Goal: Transaction & Acquisition: Book appointment/travel/reservation

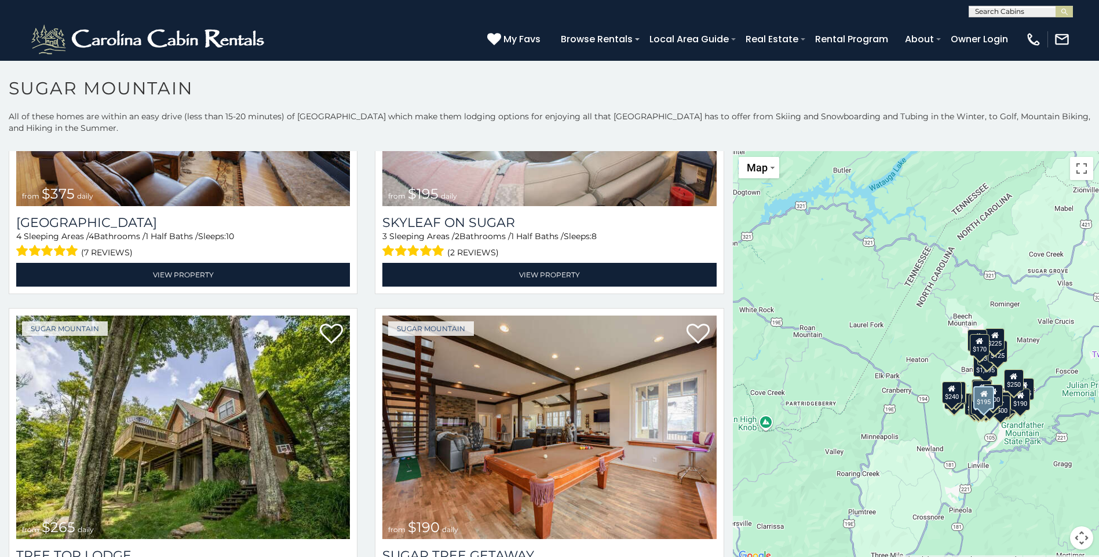
scroll to position [985, 0]
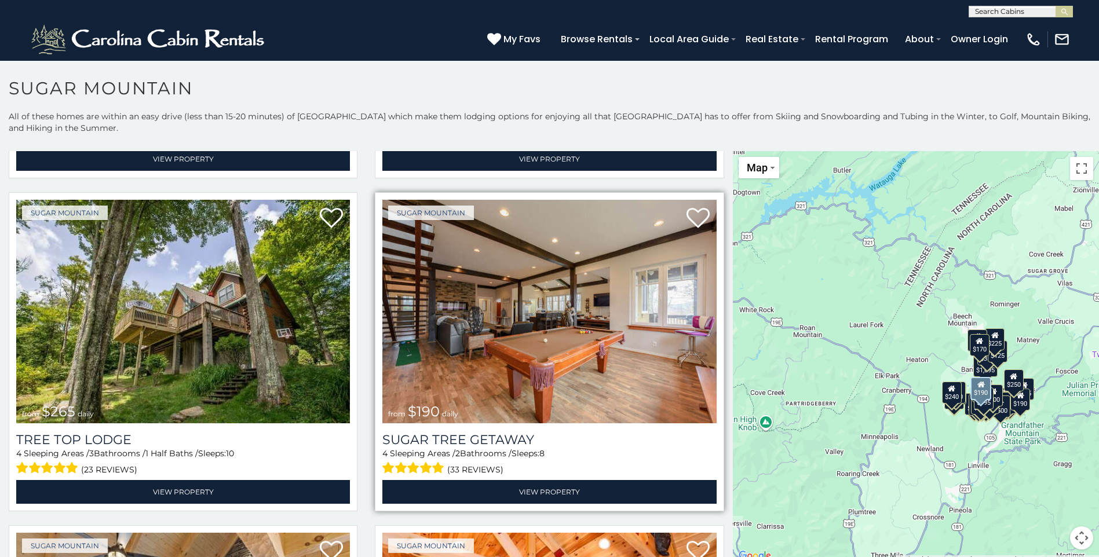
click at [528, 271] on img at bounding box center [549, 312] width 334 height 224
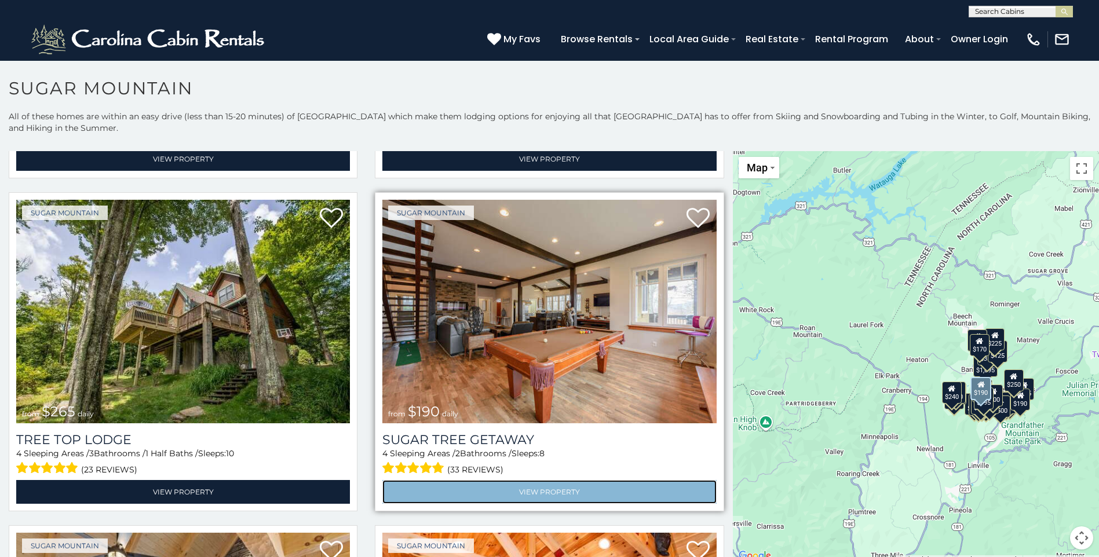
click at [543, 480] on link "View Property" at bounding box center [549, 492] width 334 height 24
click at [531, 480] on link "View Property" at bounding box center [549, 492] width 334 height 24
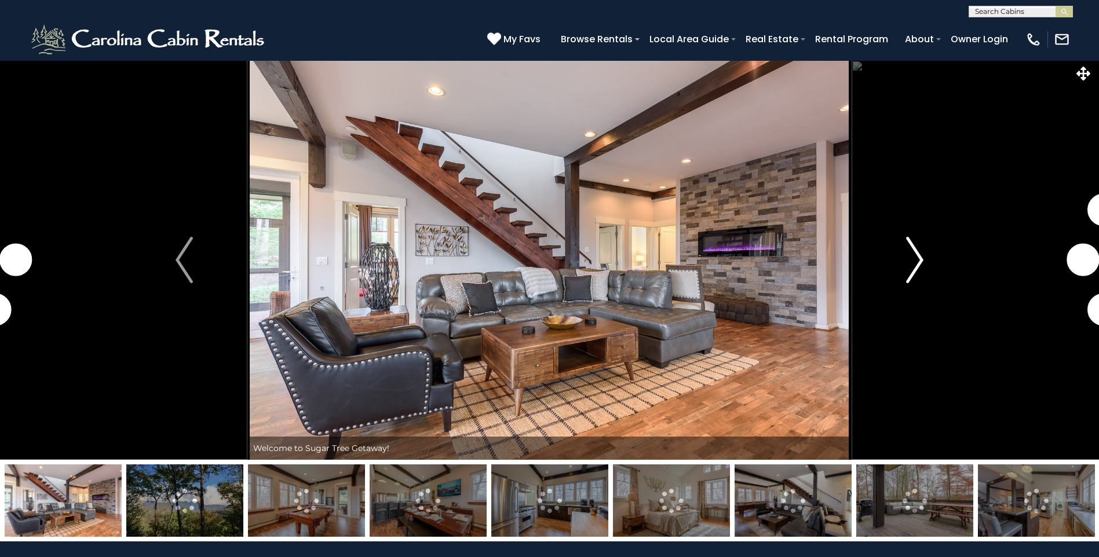
click at [907, 254] on img "Next" at bounding box center [914, 260] width 17 height 46
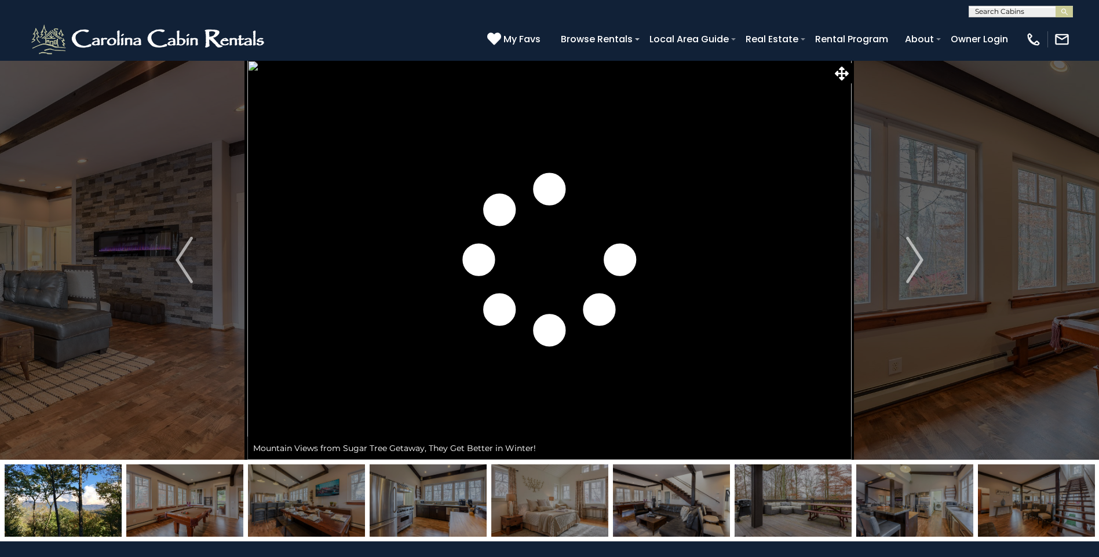
click at [97, 474] on img at bounding box center [63, 501] width 117 height 72
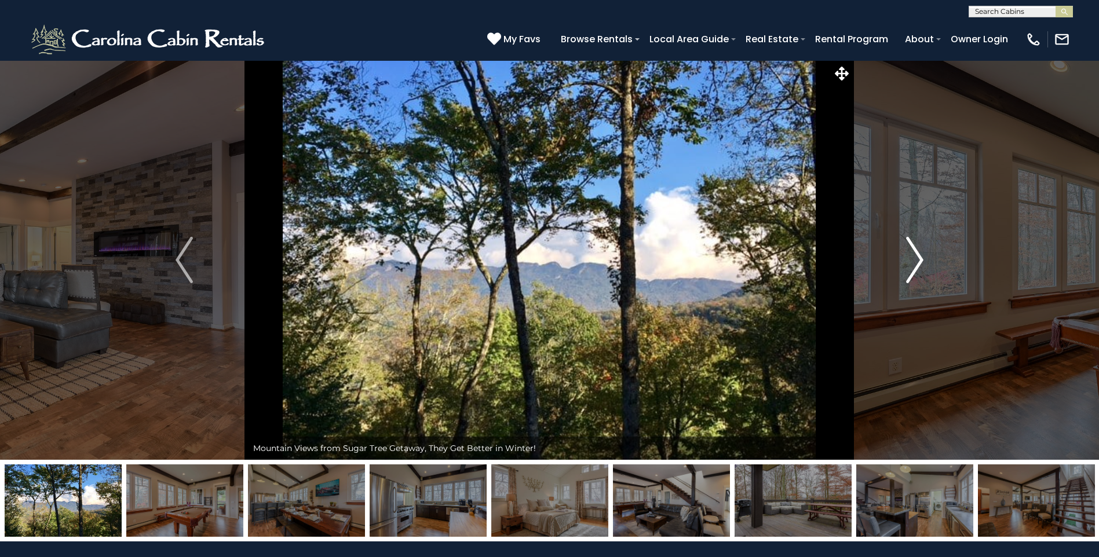
click at [914, 255] on img "Next" at bounding box center [914, 260] width 17 height 46
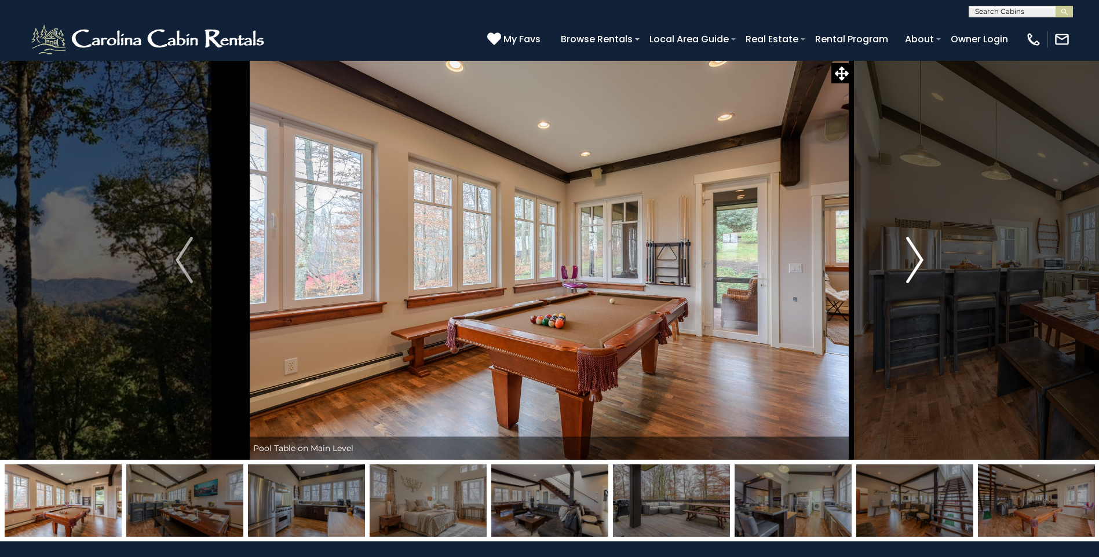
click at [903, 258] on button "Next" at bounding box center [915, 260] width 126 height 400
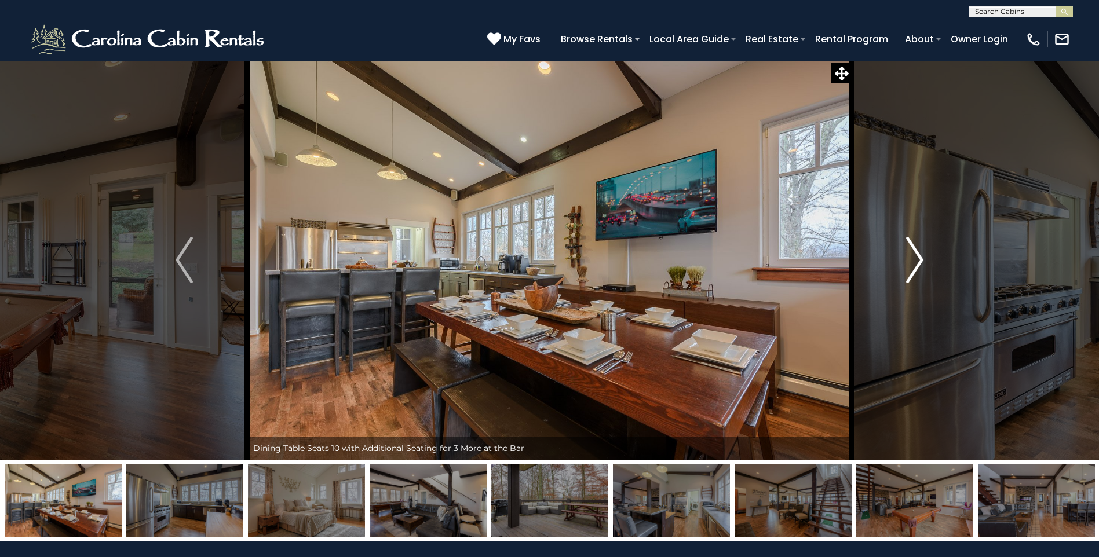
click at [901, 259] on button "Next" at bounding box center [915, 260] width 126 height 400
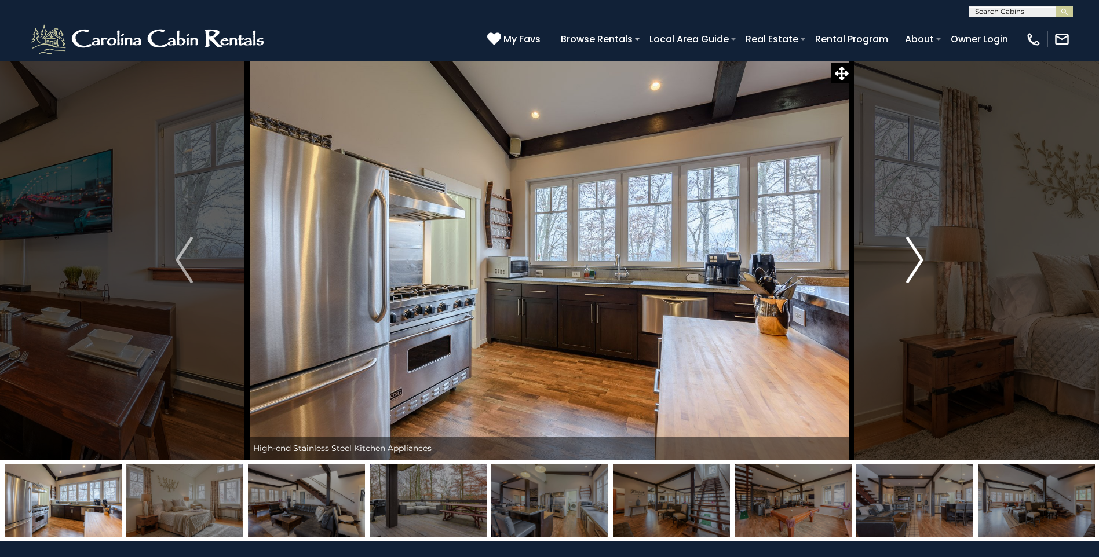
click at [901, 259] on button "Next" at bounding box center [915, 260] width 126 height 400
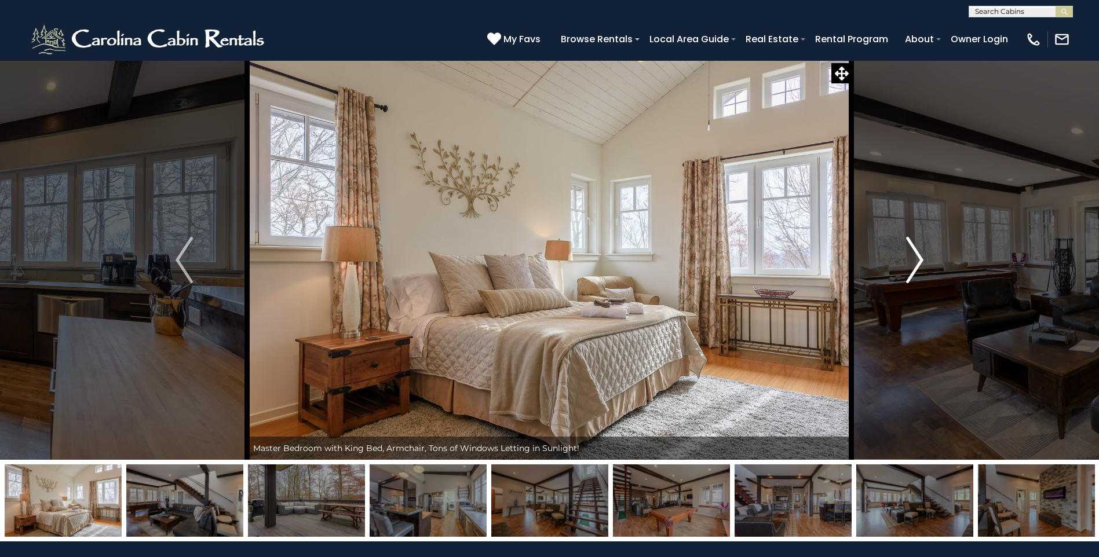
click at [920, 263] on img "Next" at bounding box center [914, 260] width 17 height 46
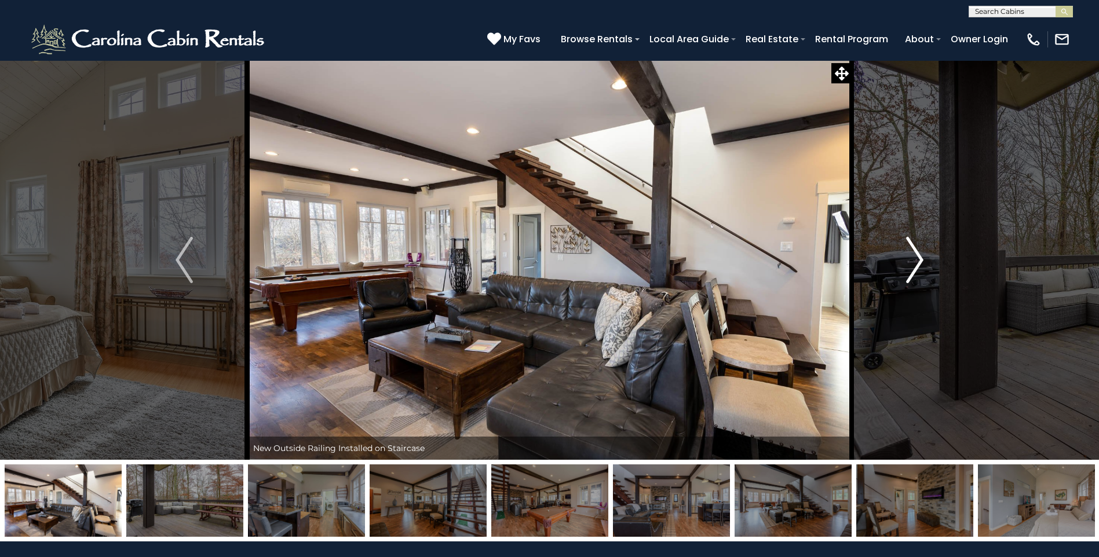
click at [920, 263] on img "Next" at bounding box center [914, 260] width 17 height 46
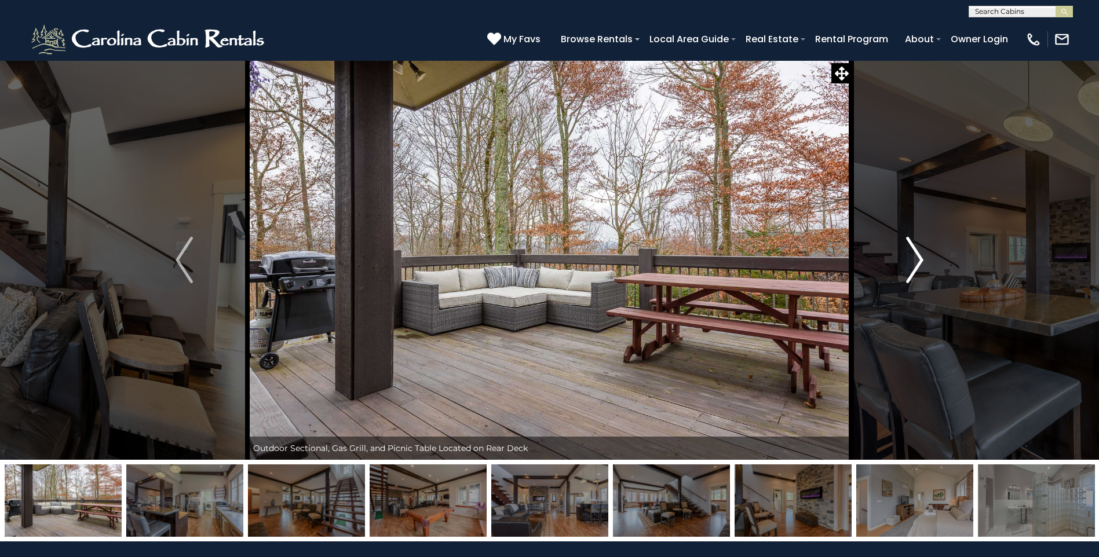
click at [920, 263] on img "Next" at bounding box center [914, 260] width 17 height 46
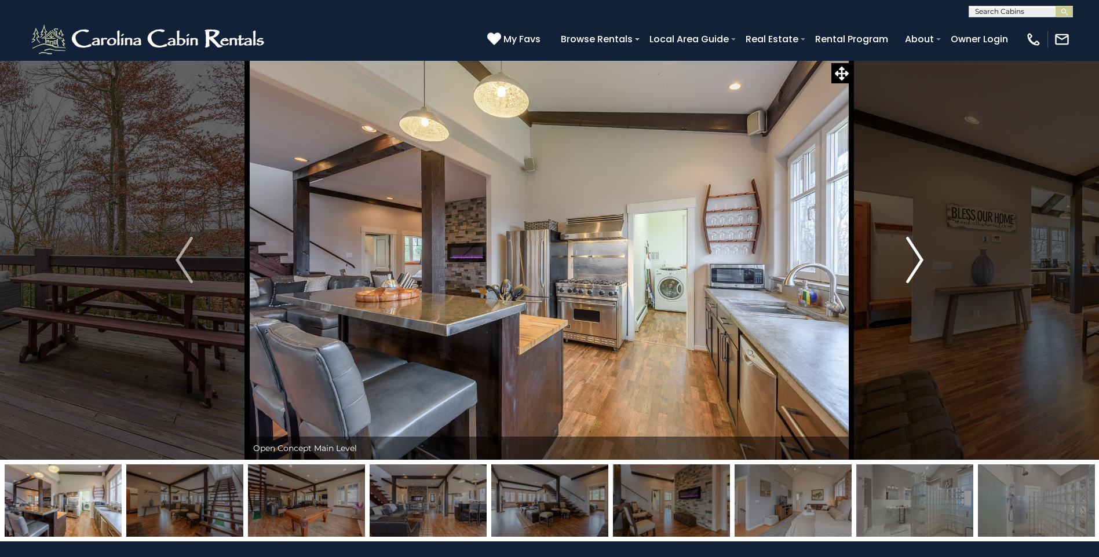
click at [920, 263] on img "Next" at bounding box center [914, 260] width 17 height 46
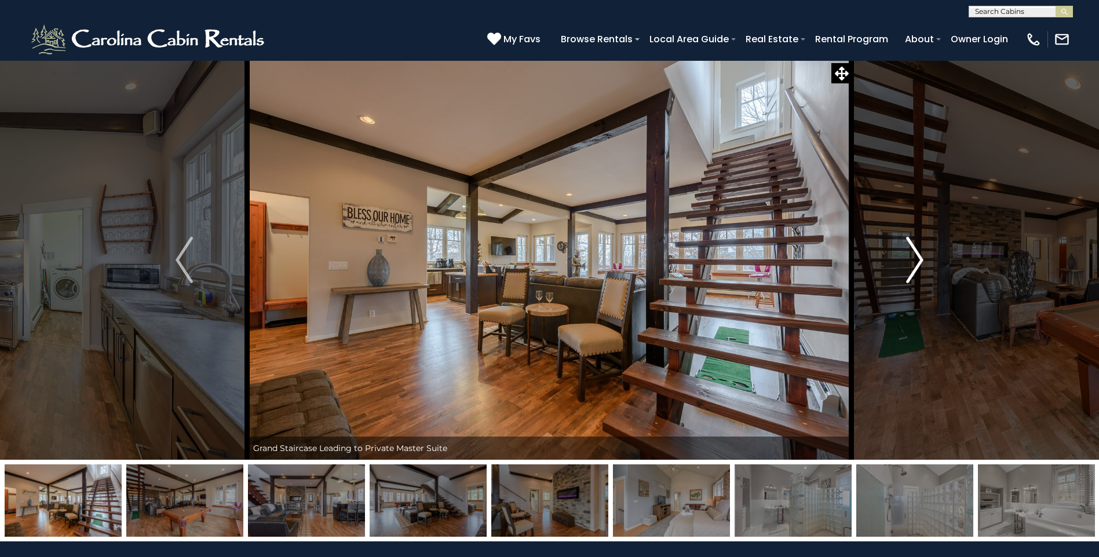
click at [920, 263] on img "Next" at bounding box center [914, 260] width 17 height 46
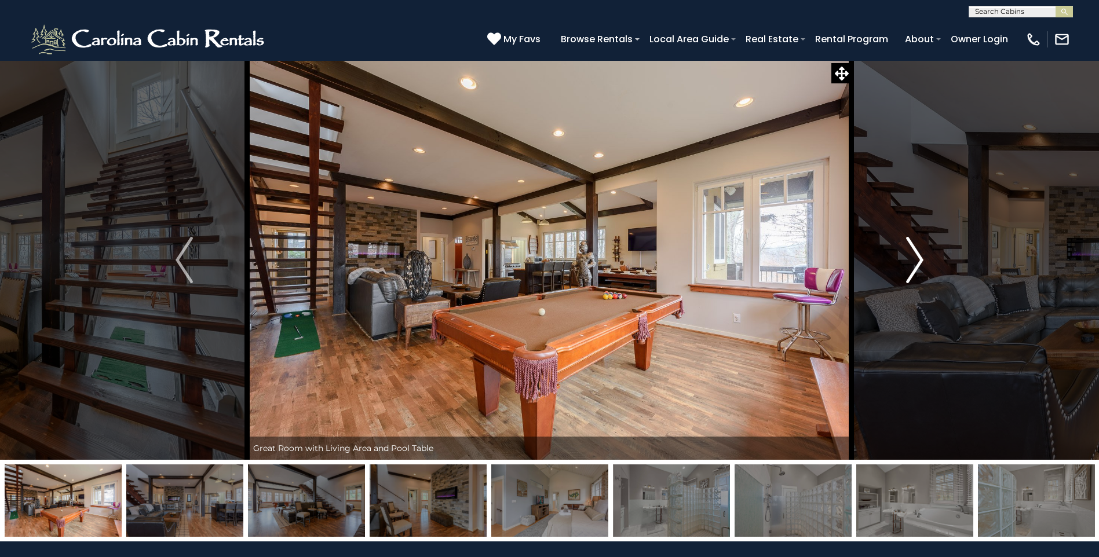
click at [920, 263] on img "Next" at bounding box center [914, 260] width 17 height 46
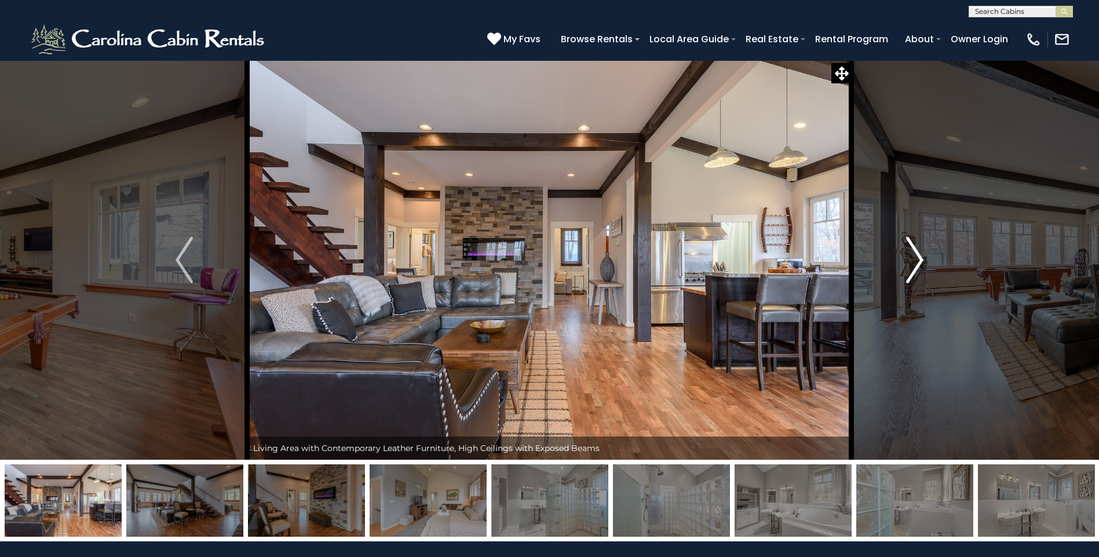
click at [918, 263] on img "Next" at bounding box center [914, 260] width 17 height 46
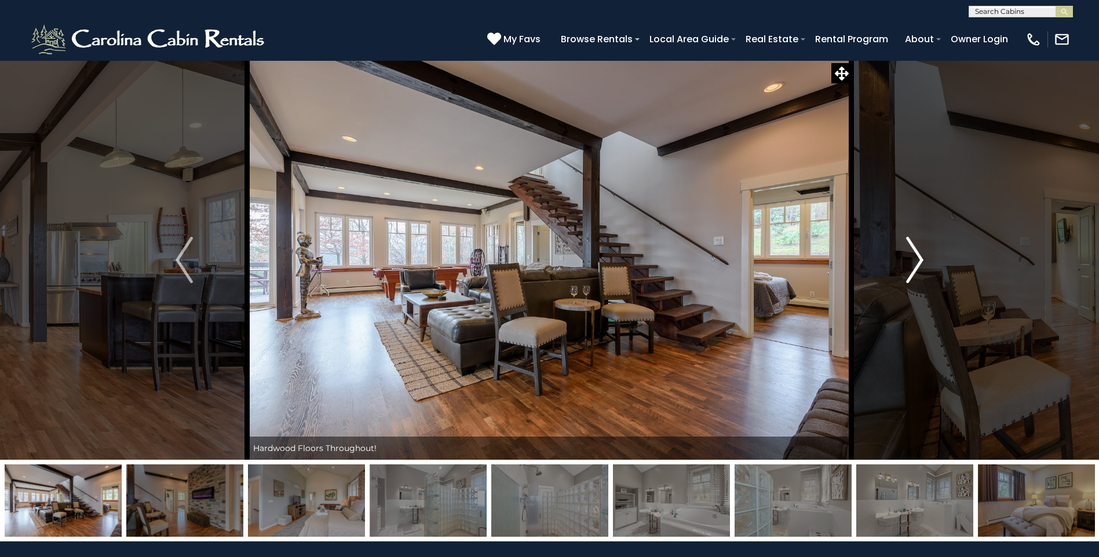
click at [916, 263] on img "Next" at bounding box center [914, 260] width 17 height 46
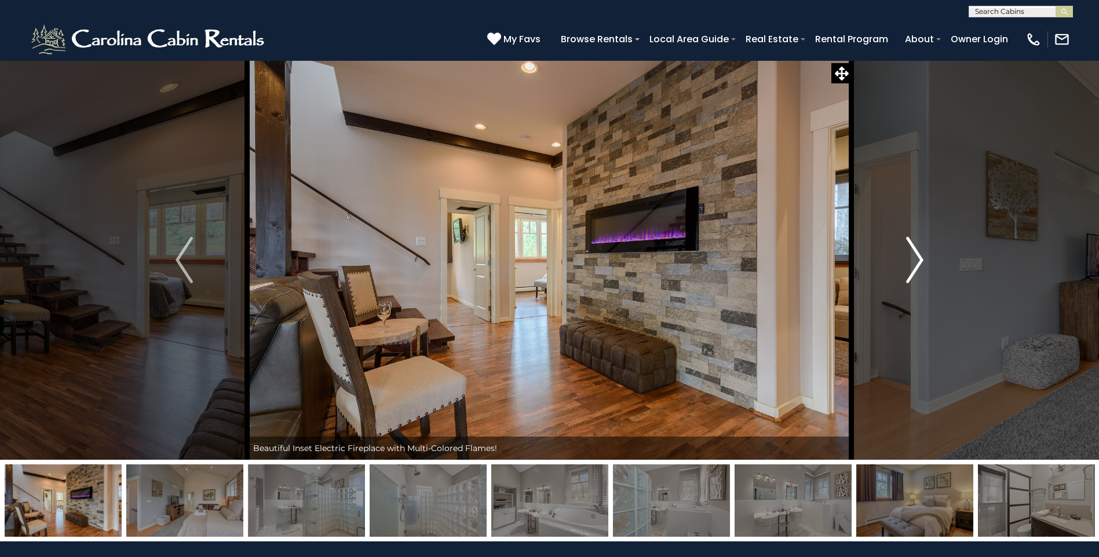
click at [916, 263] on img "Next" at bounding box center [914, 260] width 17 height 46
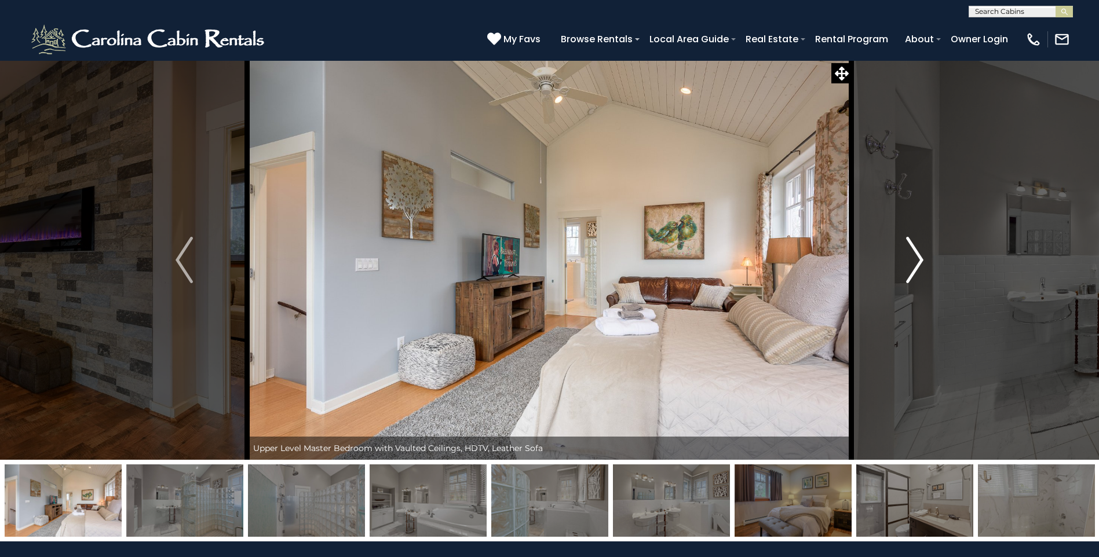
click at [916, 263] on img "Next" at bounding box center [914, 260] width 17 height 46
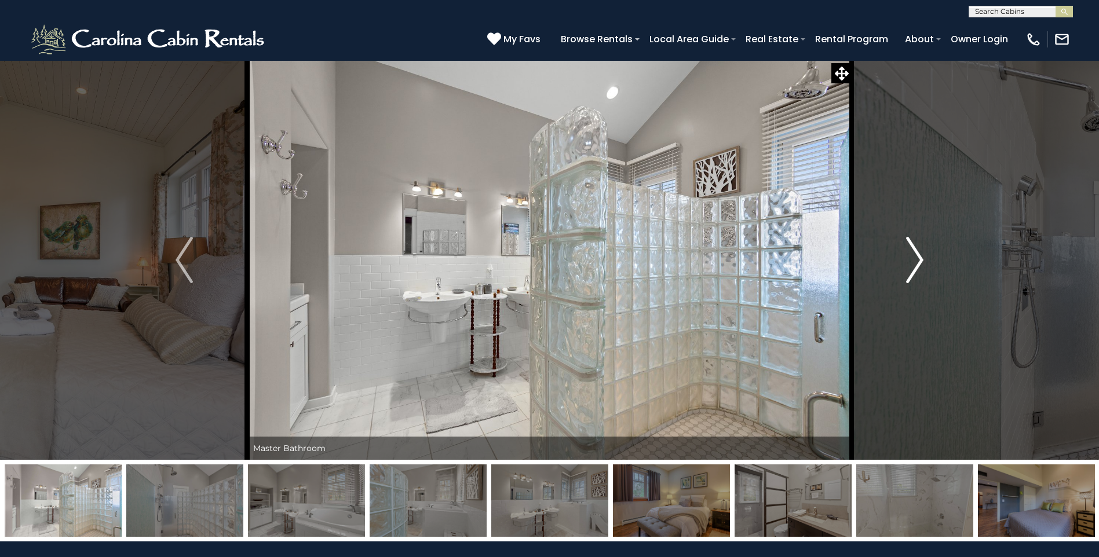
click at [916, 263] on img "Next" at bounding box center [914, 260] width 17 height 46
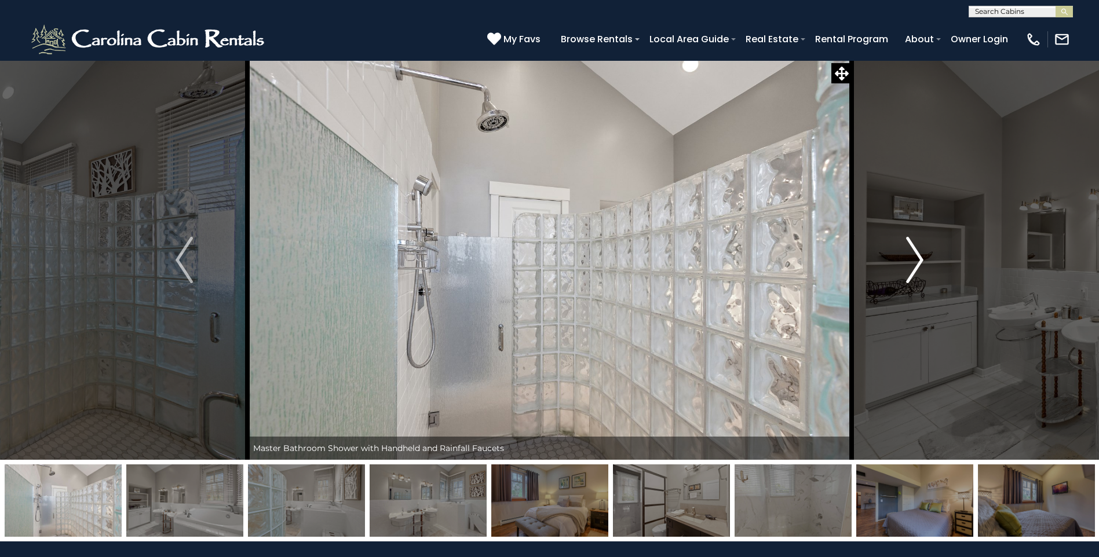
click at [916, 263] on img "Next" at bounding box center [914, 260] width 17 height 46
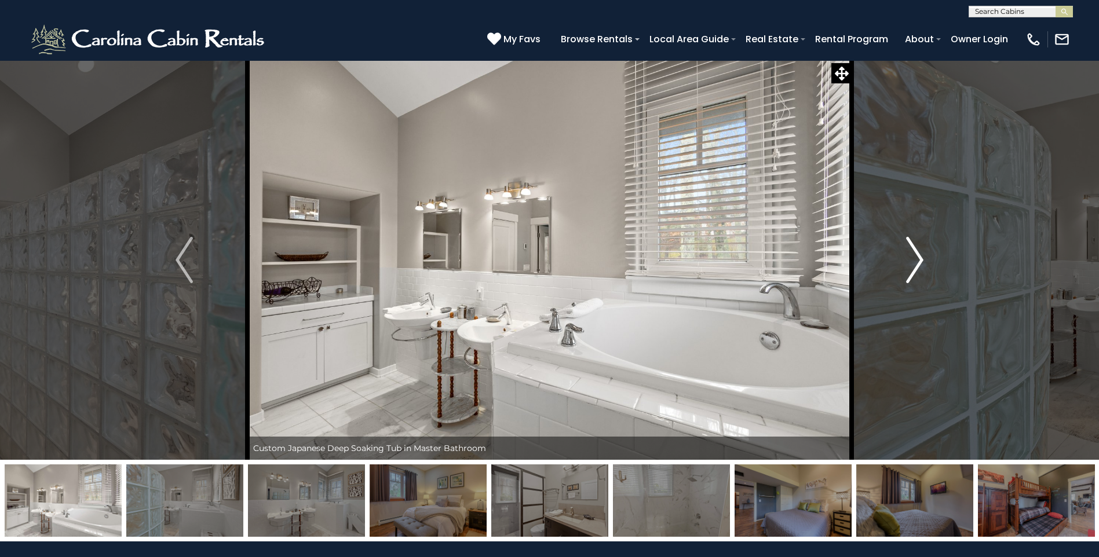
click at [915, 263] on img "Next" at bounding box center [914, 260] width 17 height 46
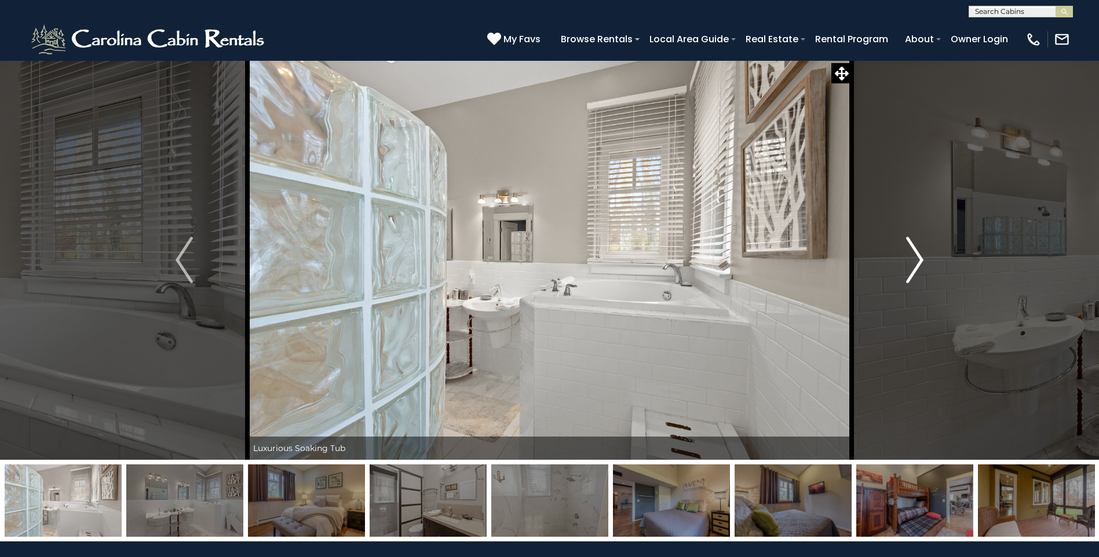
click at [915, 263] on img "Next" at bounding box center [914, 260] width 17 height 46
